Goal: Find specific page/section: Find specific page/section

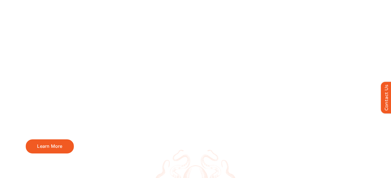
scroll to position [2052, 0]
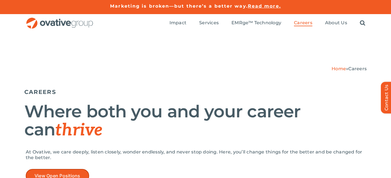
click at [65, 172] on link "View Open Positions" at bounding box center [57, 176] width 63 height 14
